Goal: Find specific page/section: Find specific page/section

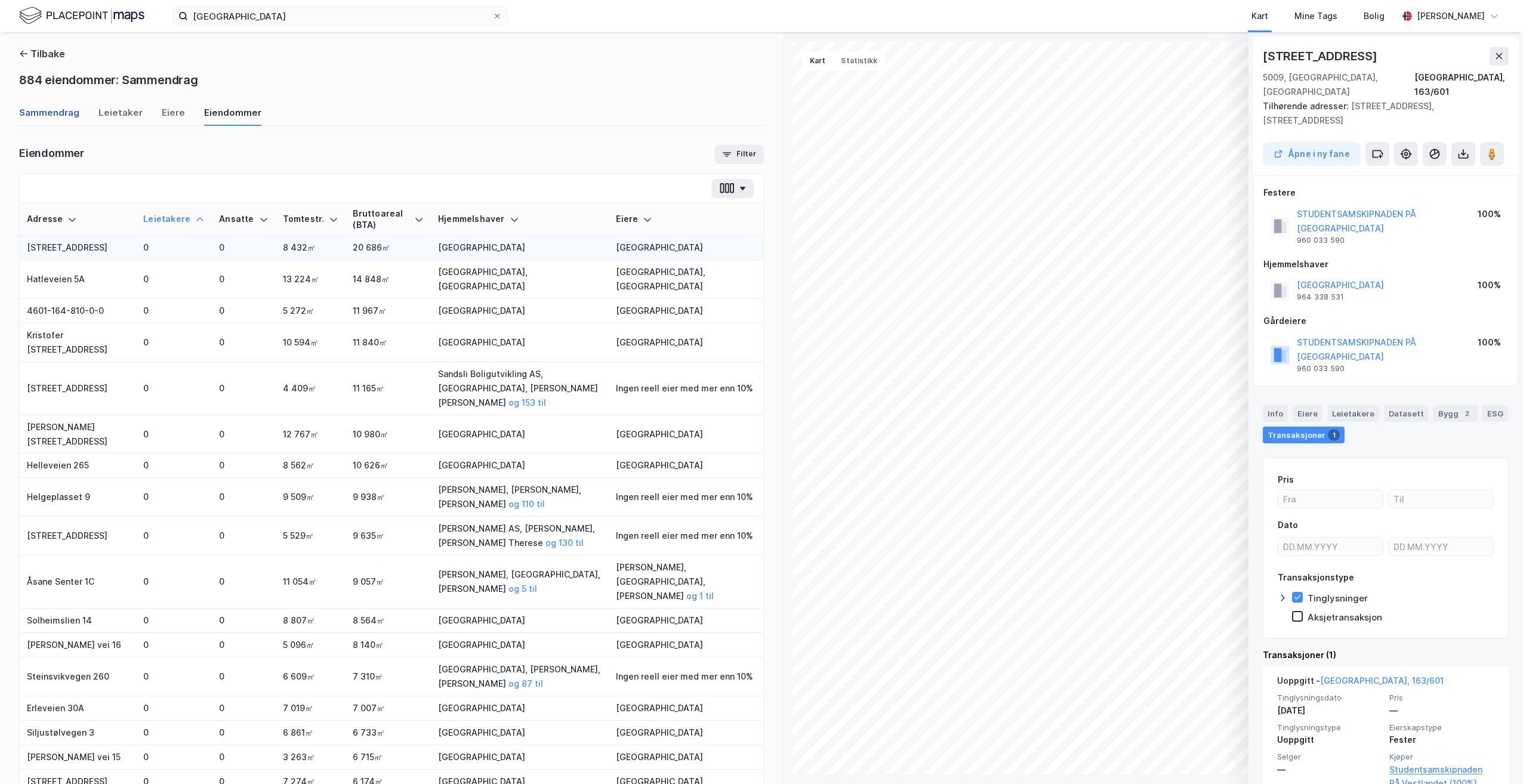
click at [66, 116] on div "Sammendrag" at bounding box center [49, 116] width 60 height 20
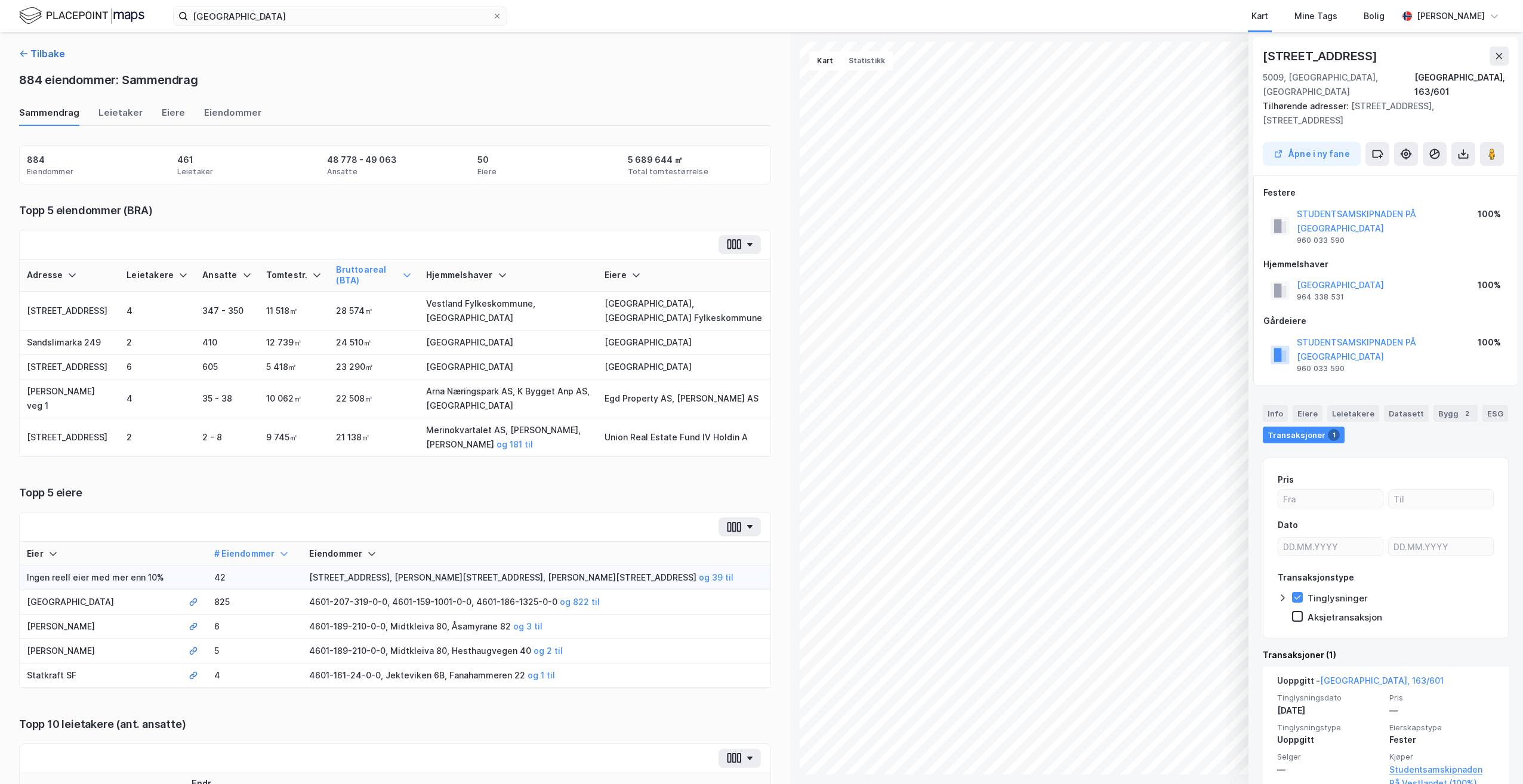
click at [29, 53] on button "Tilbake" at bounding box center [42, 53] width 46 height 14
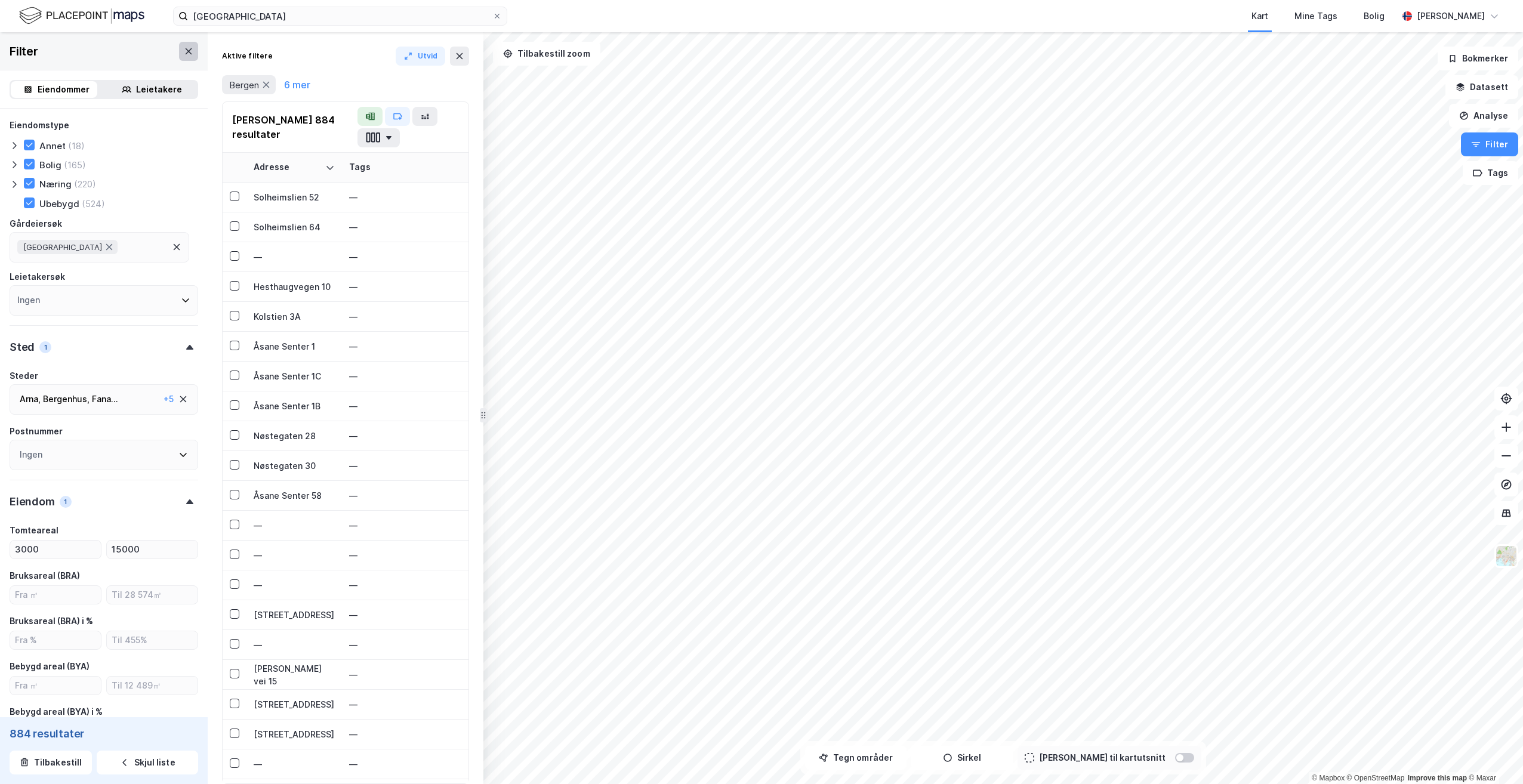
click at [184, 55] on icon at bounding box center [188, 51] width 10 height 10
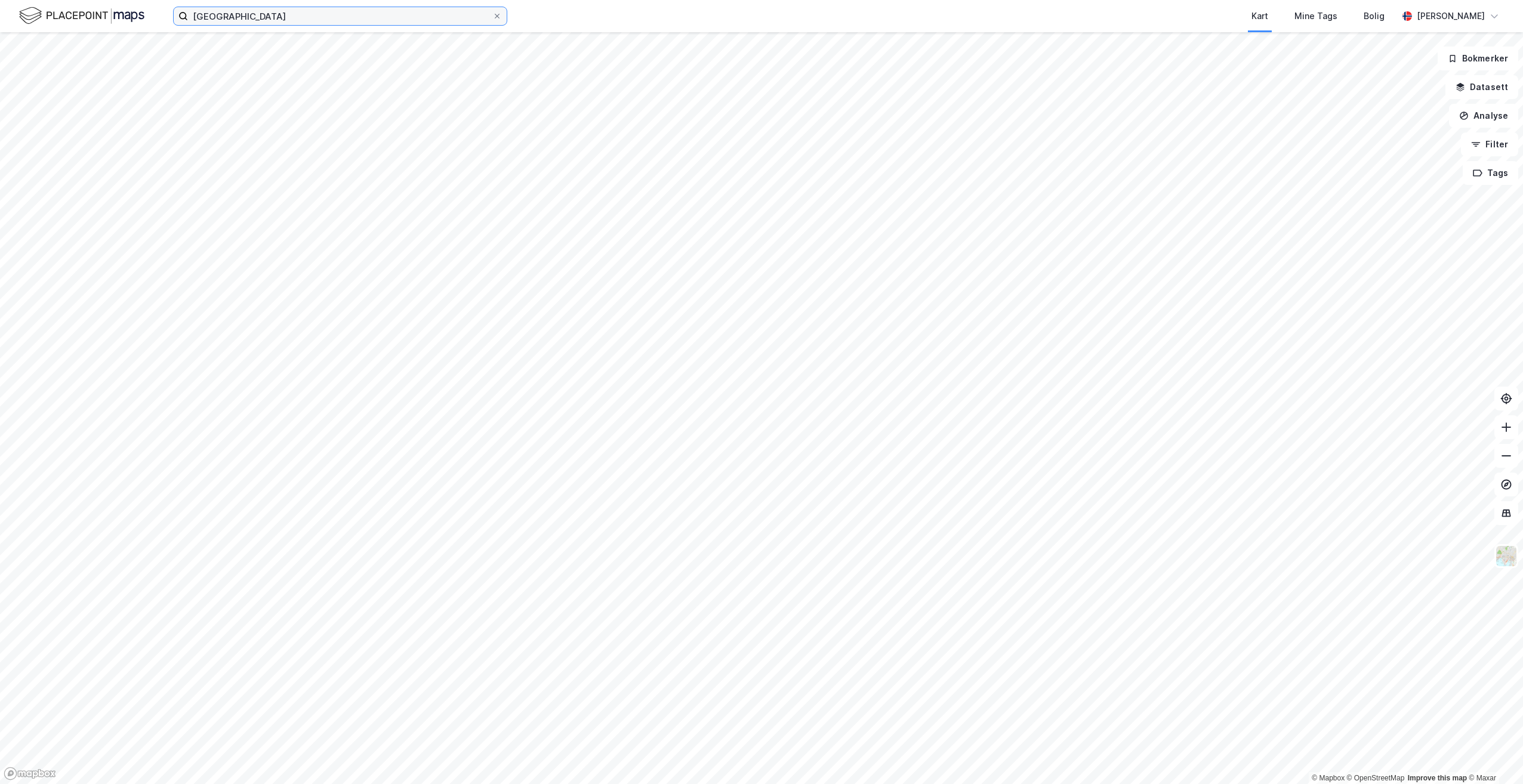
click at [484, 18] on input "[GEOGRAPHIC_DATA]" at bounding box center [340, 15] width 304 height 18
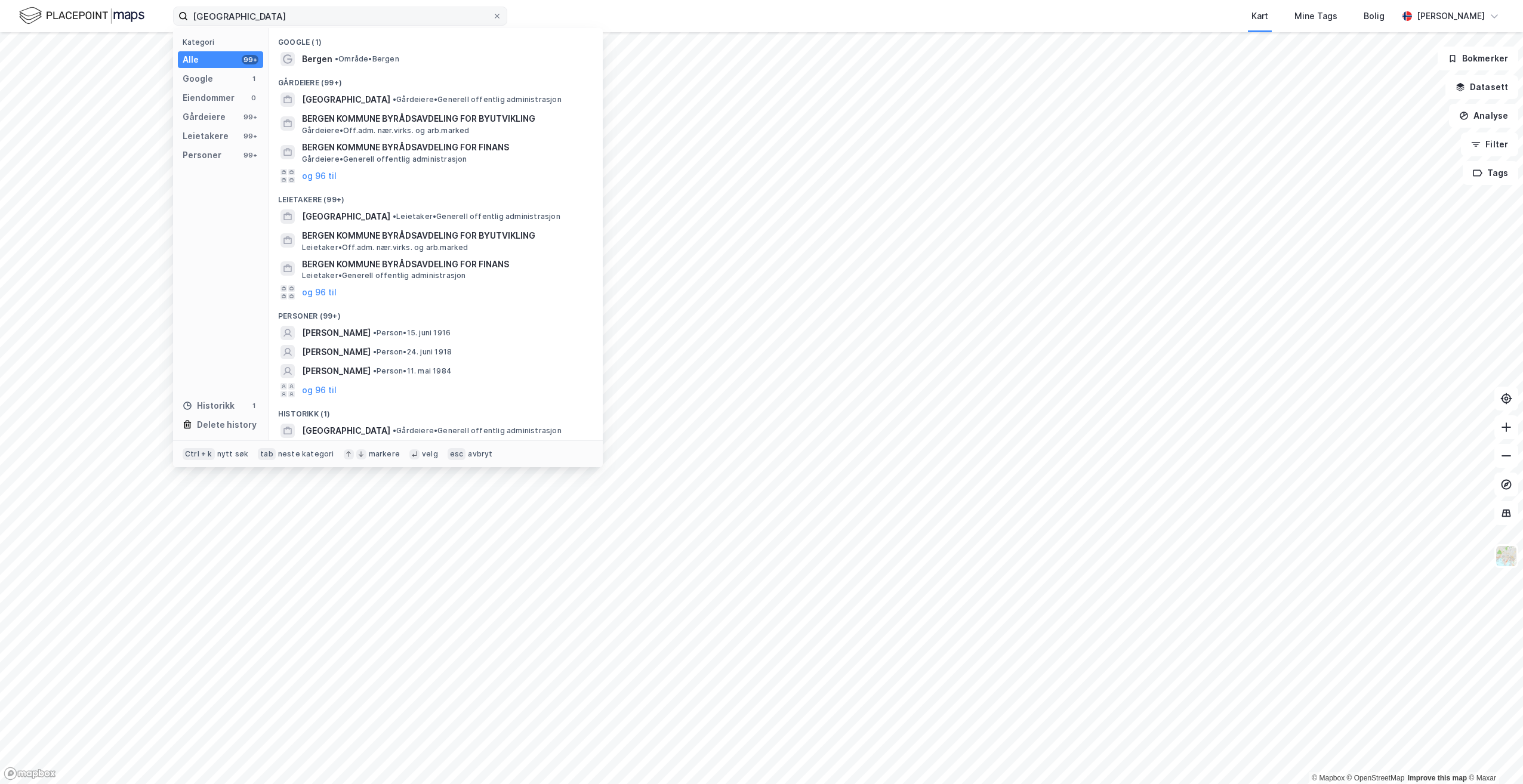
click at [503, 12] on label "[GEOGRAPHIC_DATA]" at bounding box center [340, 16] width 334 height 19
click at [492, 12] on input "[GEOGRAPHIC_DATA]" at bounding box center [340, 15] width 304 height 18
click at [500, 21] on label "[GEOGRAPHIC_DATA]" at bounding box center [340, 16] width 334 height 19
click at [492, 21] on input "[GEOGRAPHIC_DATA]" at bounding box center [340, 15] width 304 height 18
click at [312, 50] on div "Bergen • Område • [GEOGRAPHIC_DATA]" at bounding box center [436, 59] width 315 height 19
